Goal: Check status

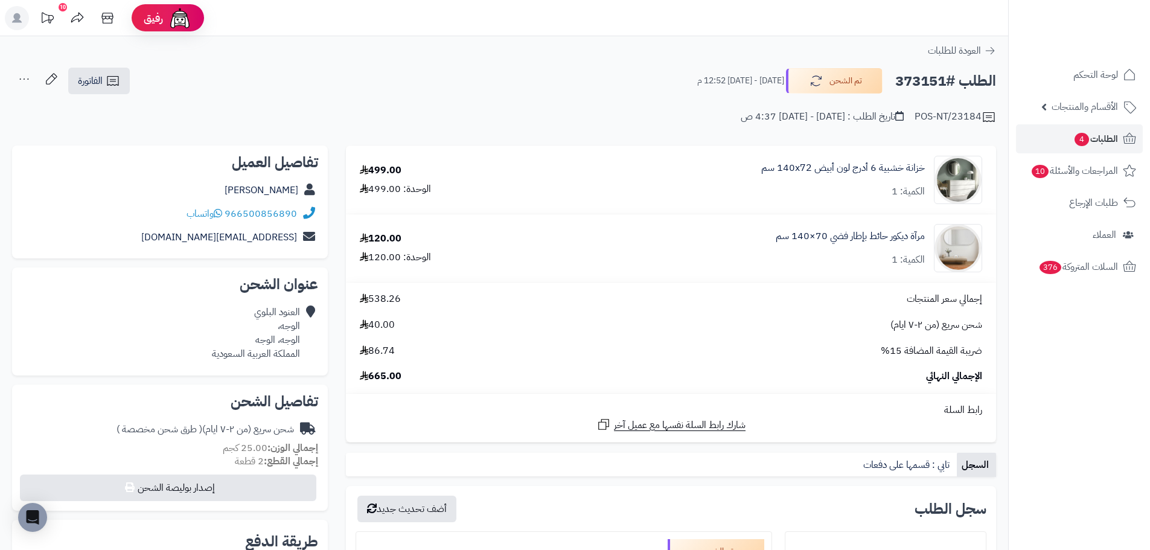
scroll to position [362, 0]
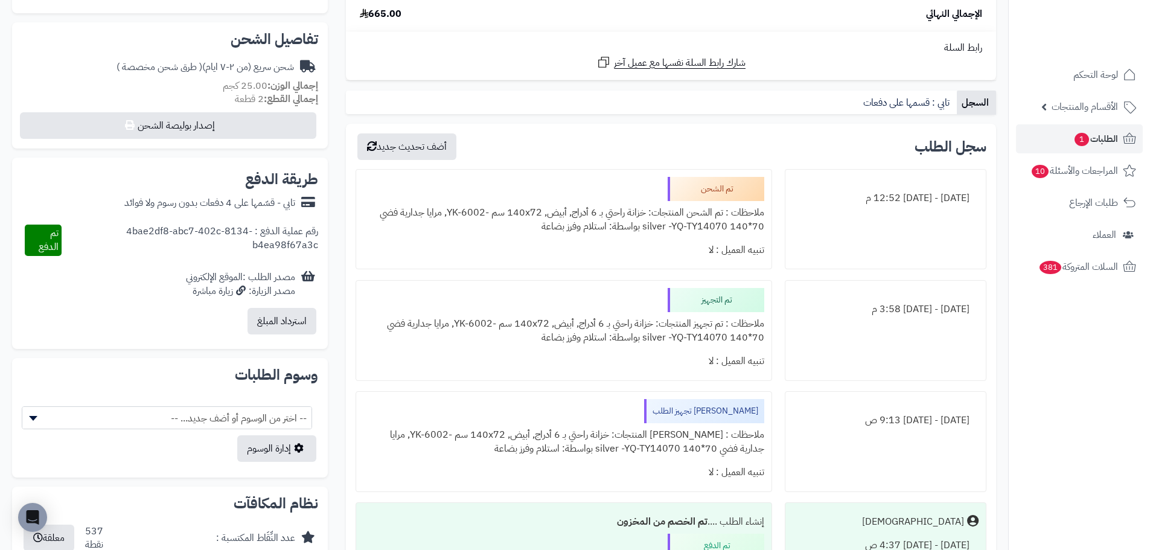
scroll to position [362, 0]
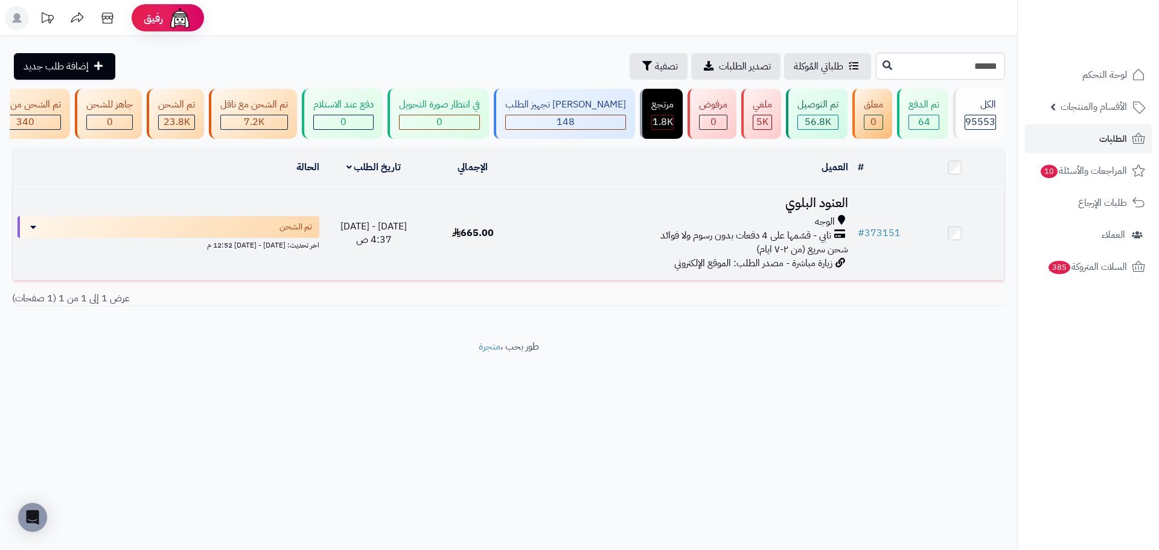
click at [745, 238] on span "تابي - قسّمها على 4 دفعات بدون رسوم ولا فوائد" at bounding box center [745, 236] width 171 height 14
